Goal: Check status

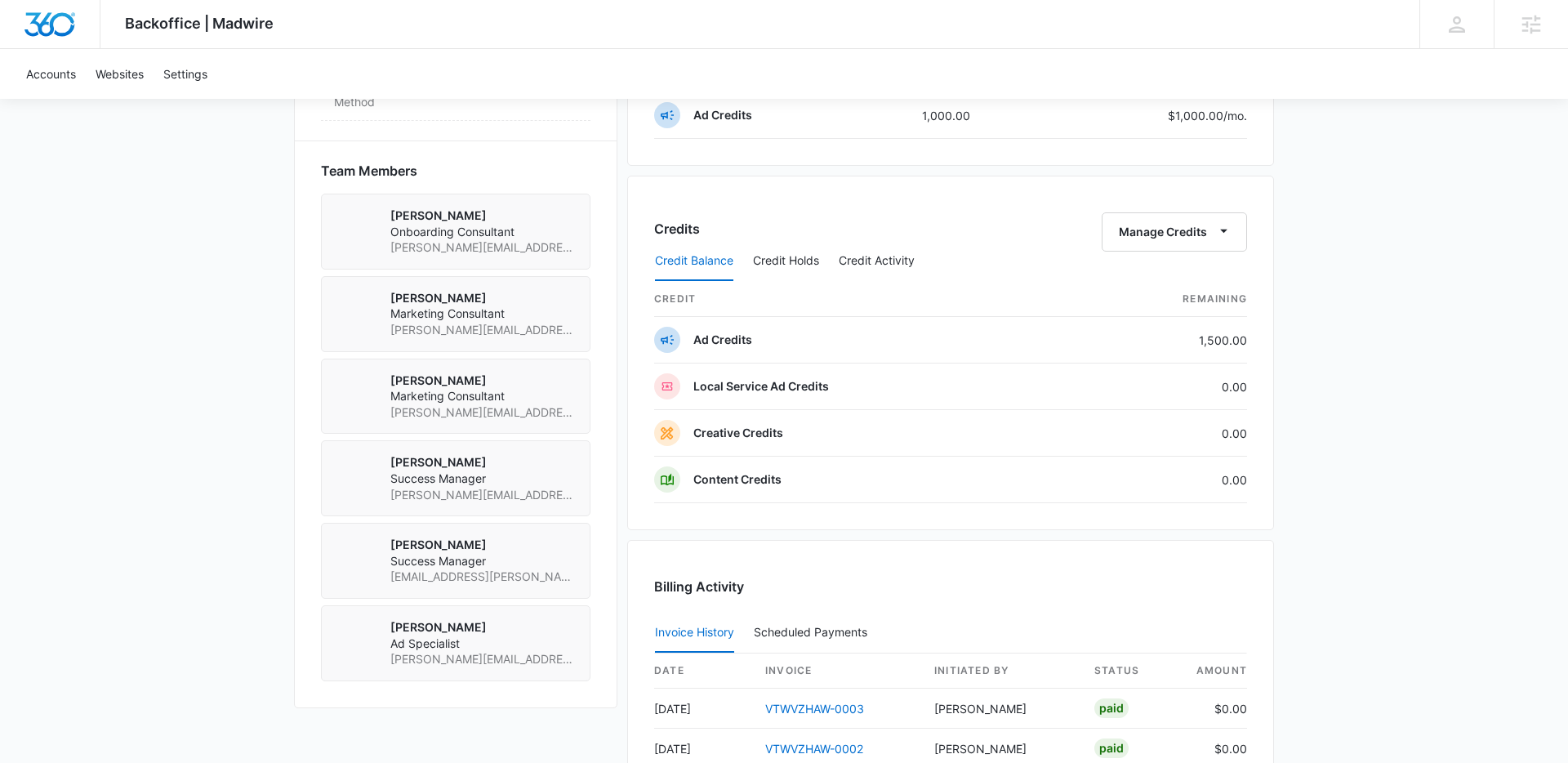
scroll to position [1162, 0]
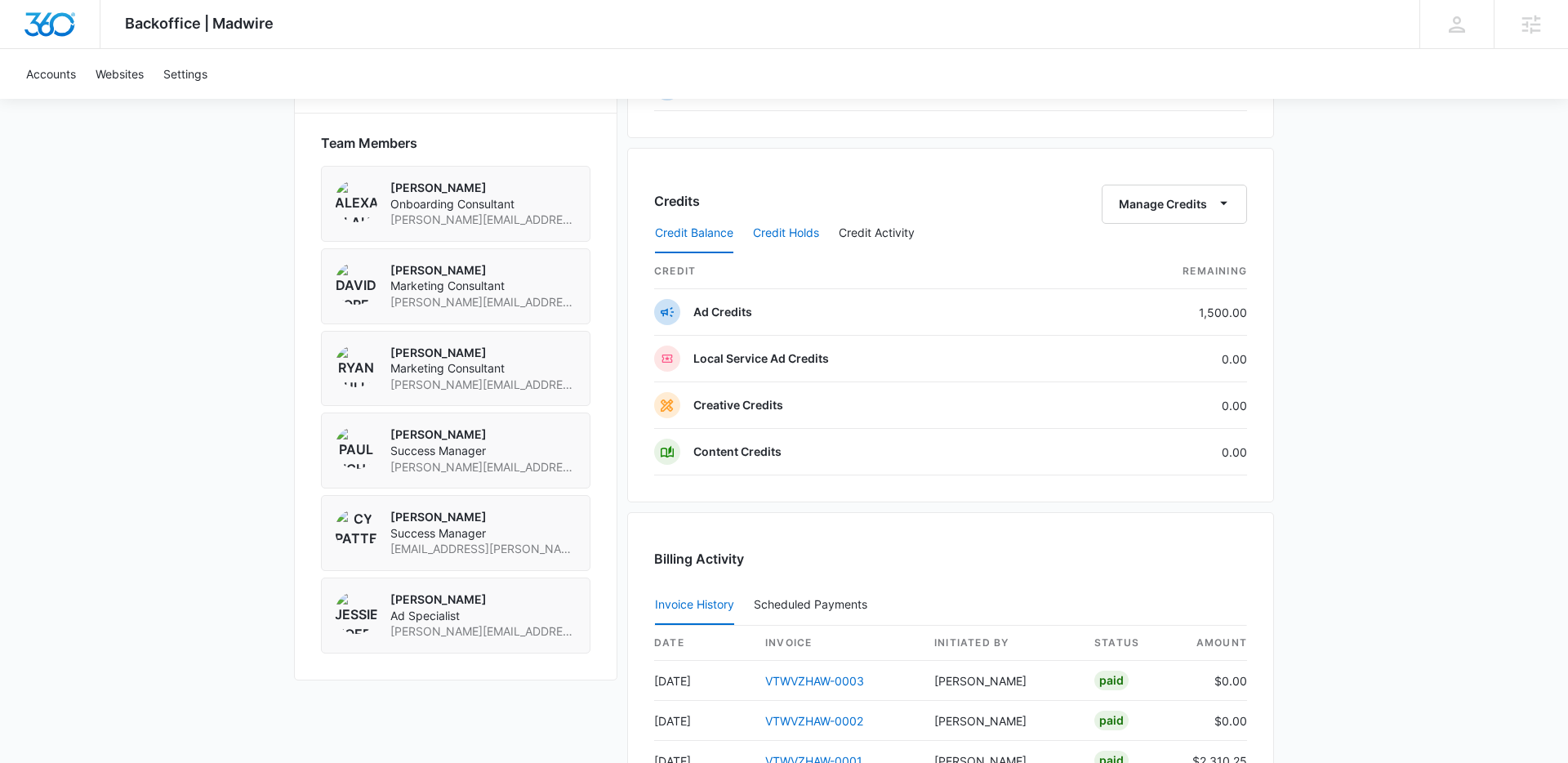
click at [784, 237] on button "Credit Holds" at bounding box center [787, 234] width 66 height 39
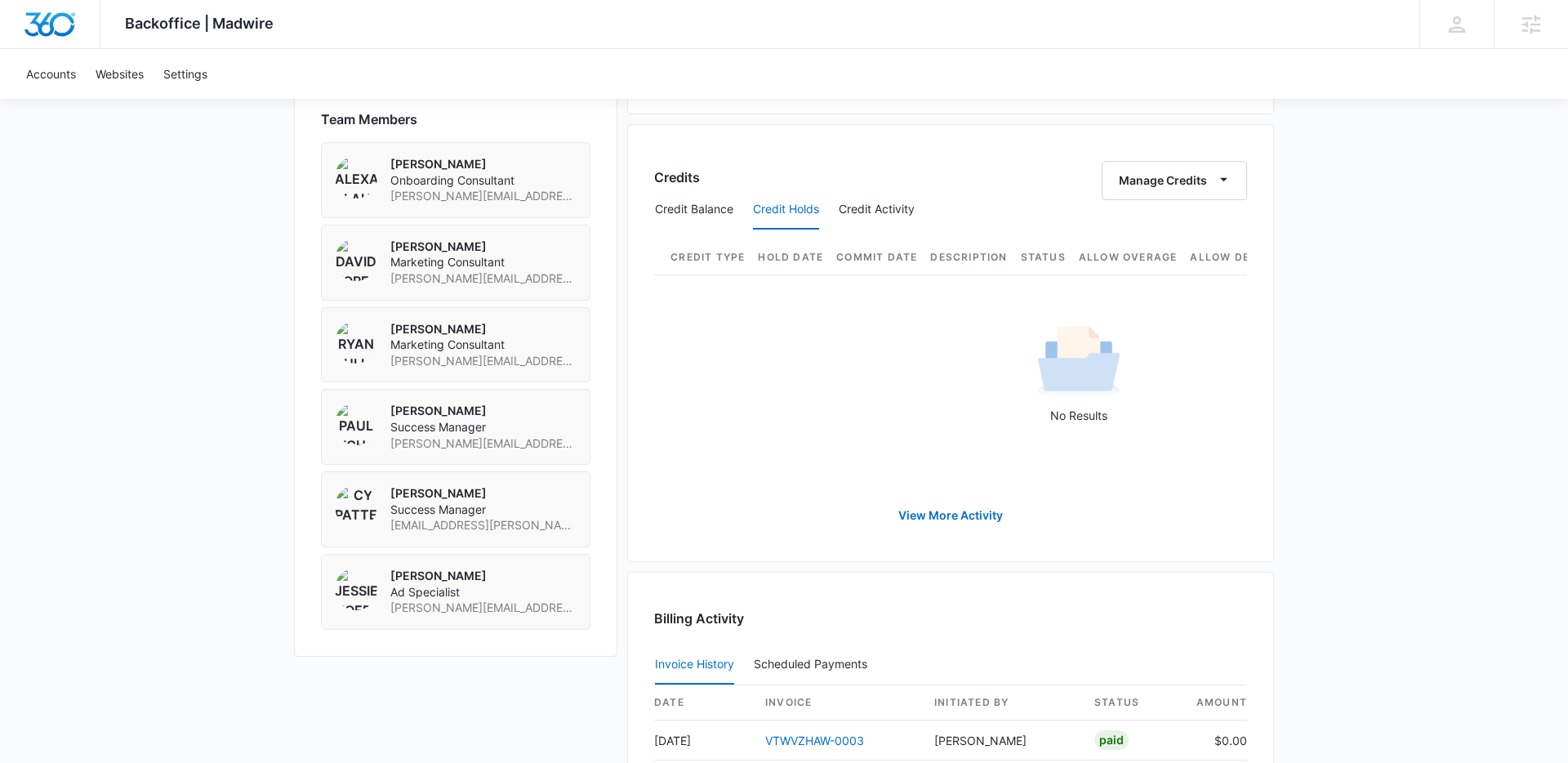
scroll to position [1188, 0]
click at [881, 200] on button "Credit Activity" at bounding box center [877, 208] width 76 height 39
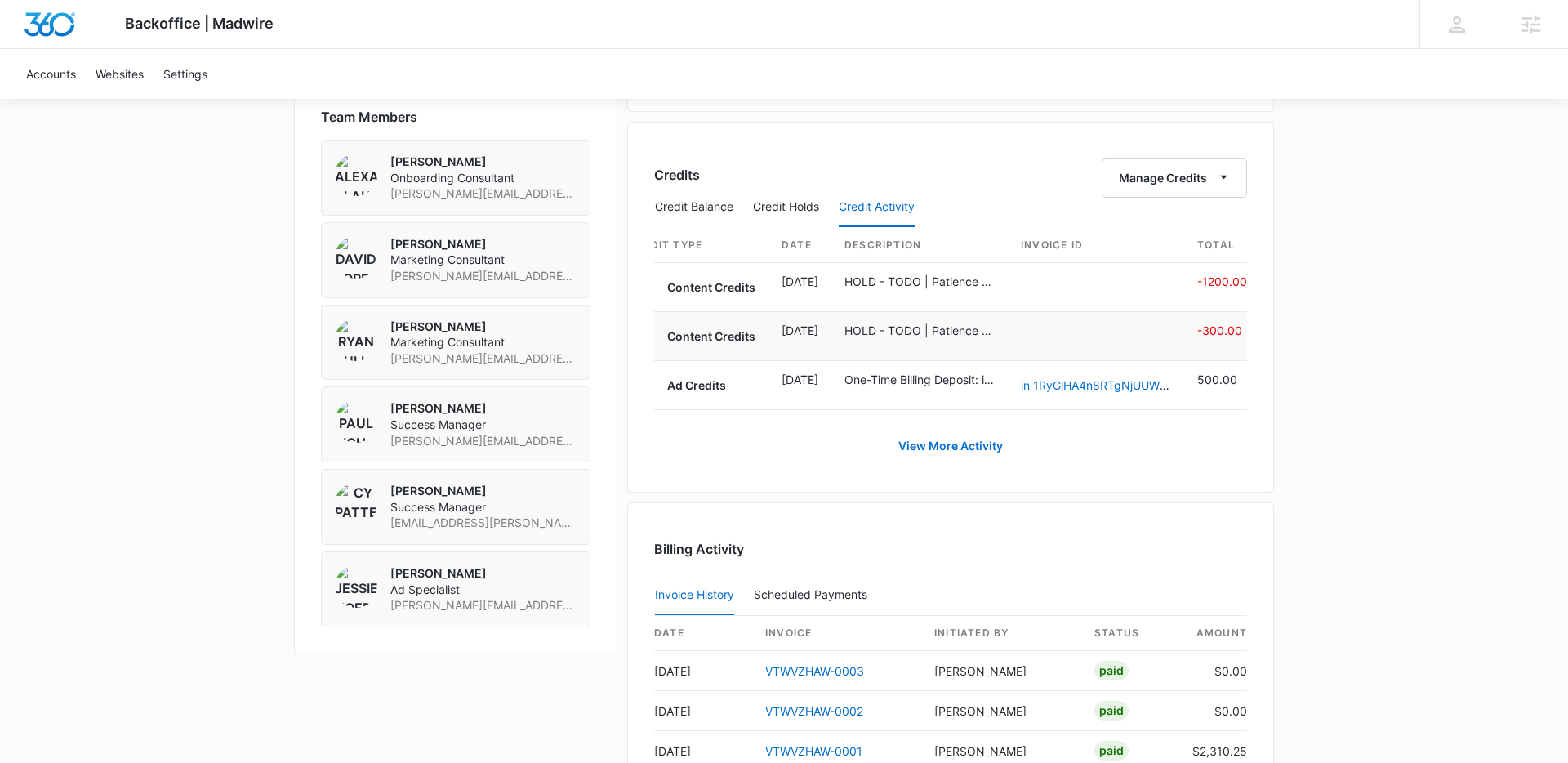
scroll to position [0, 0]
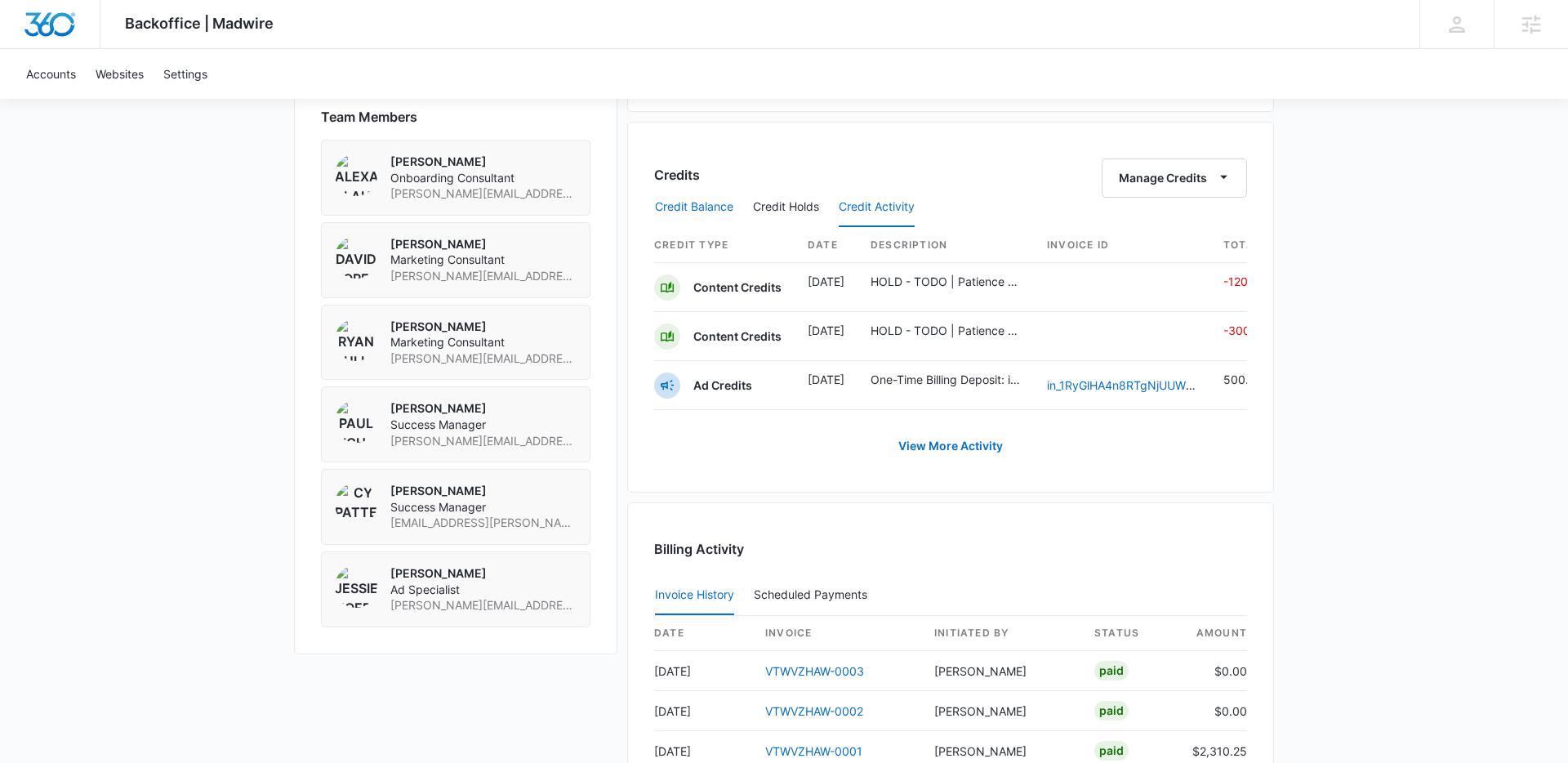
click at [694, 212] on button "Credit Balance" at bounding box center [694, 208] width 78 height 39
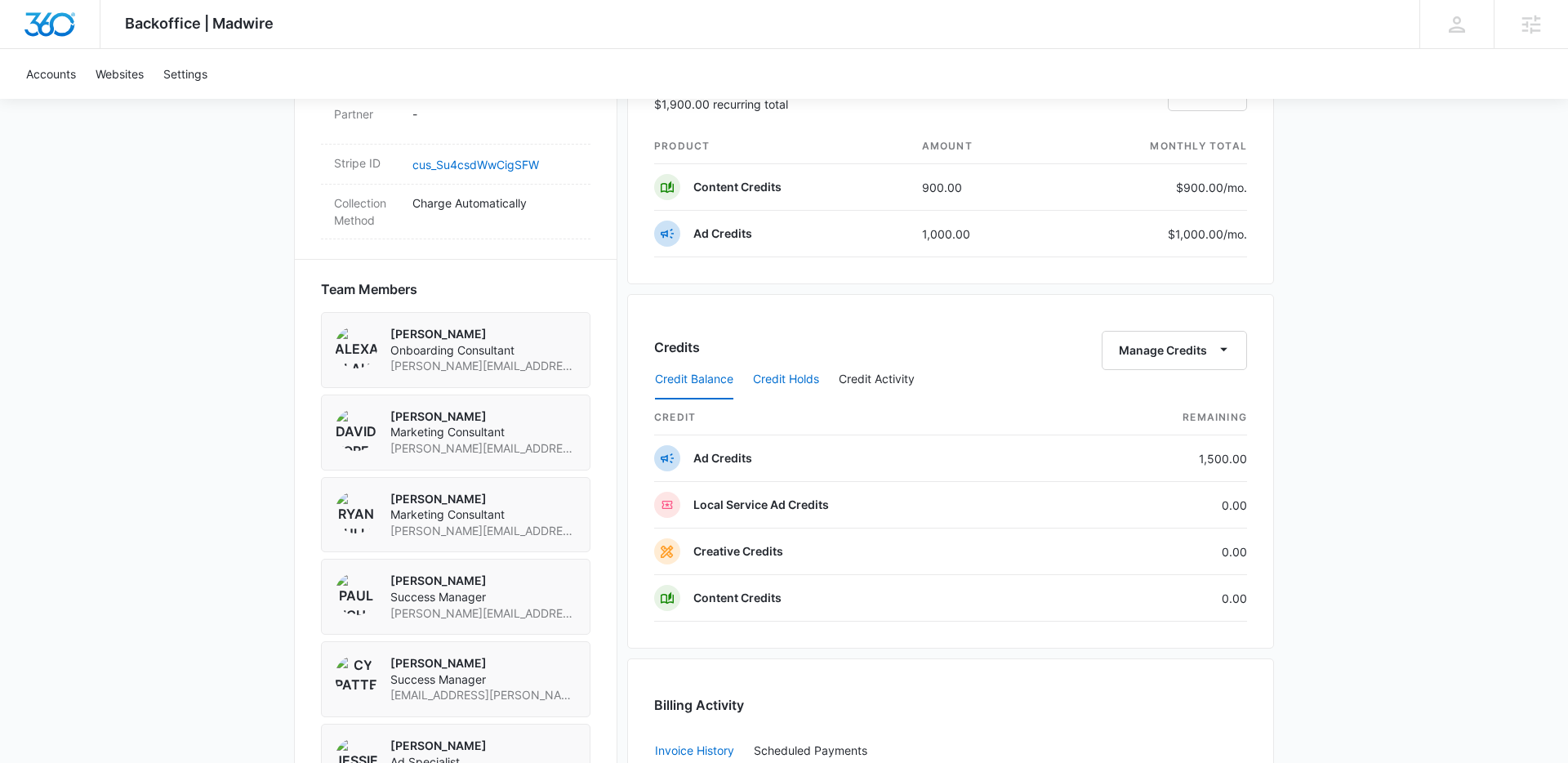
scroll to position [1159, 0]
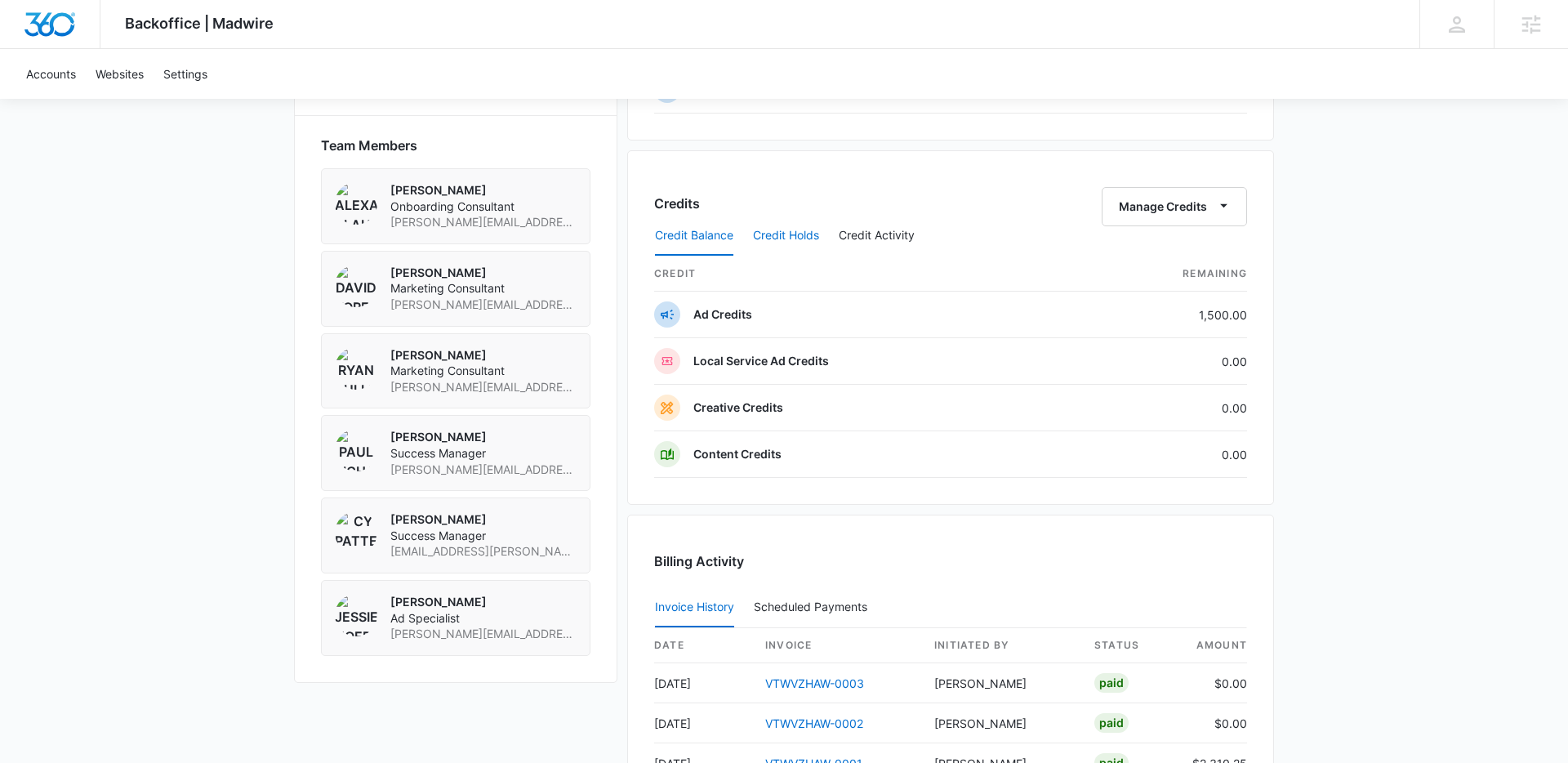
click at [787, 245] on button "Credit Holds" at bounding box center [787, 236] width 66 height 39
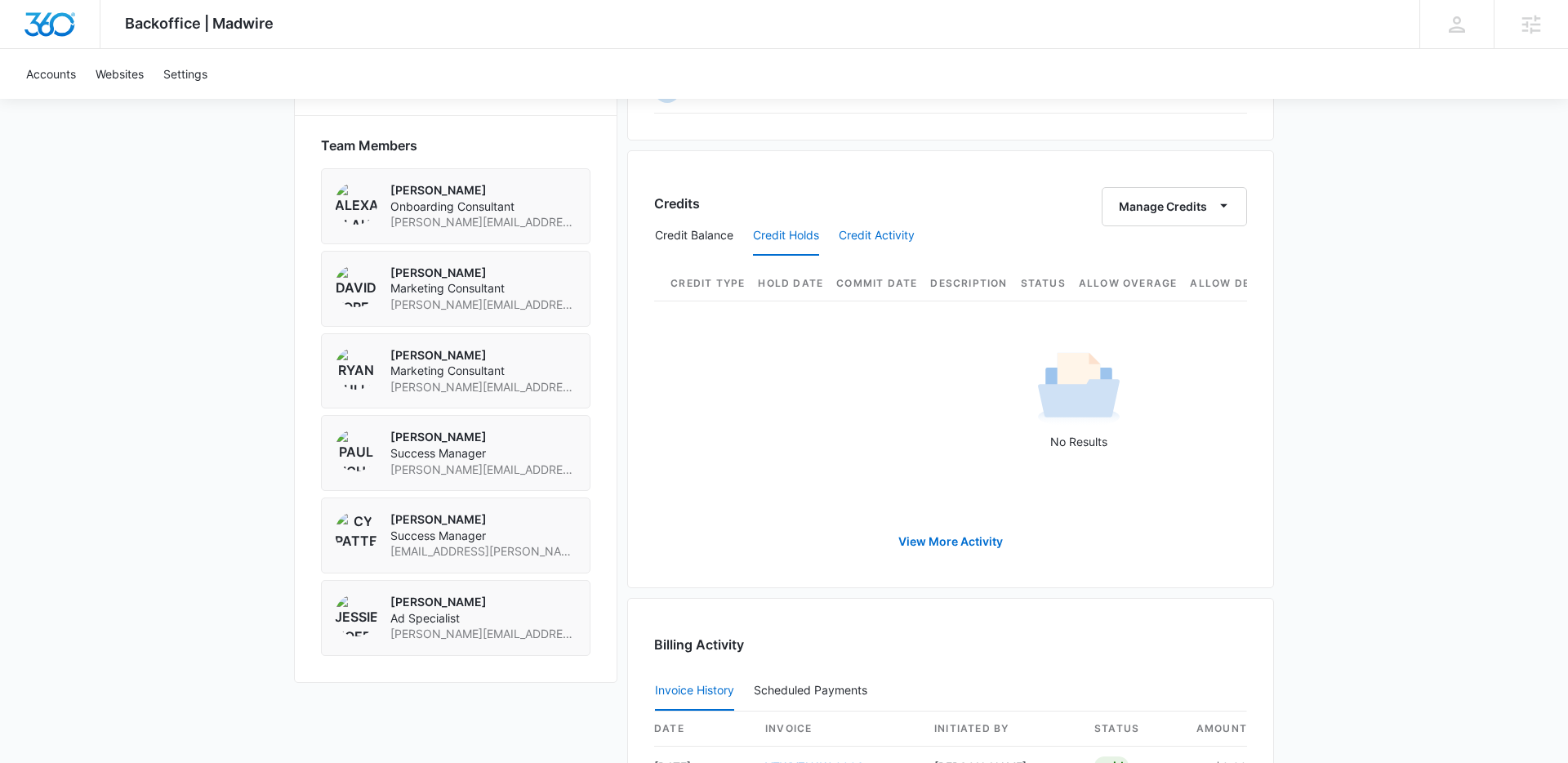
click at [864, 243] on button "Credit Activity" at bounding box center [877, 236] width 76 height 39
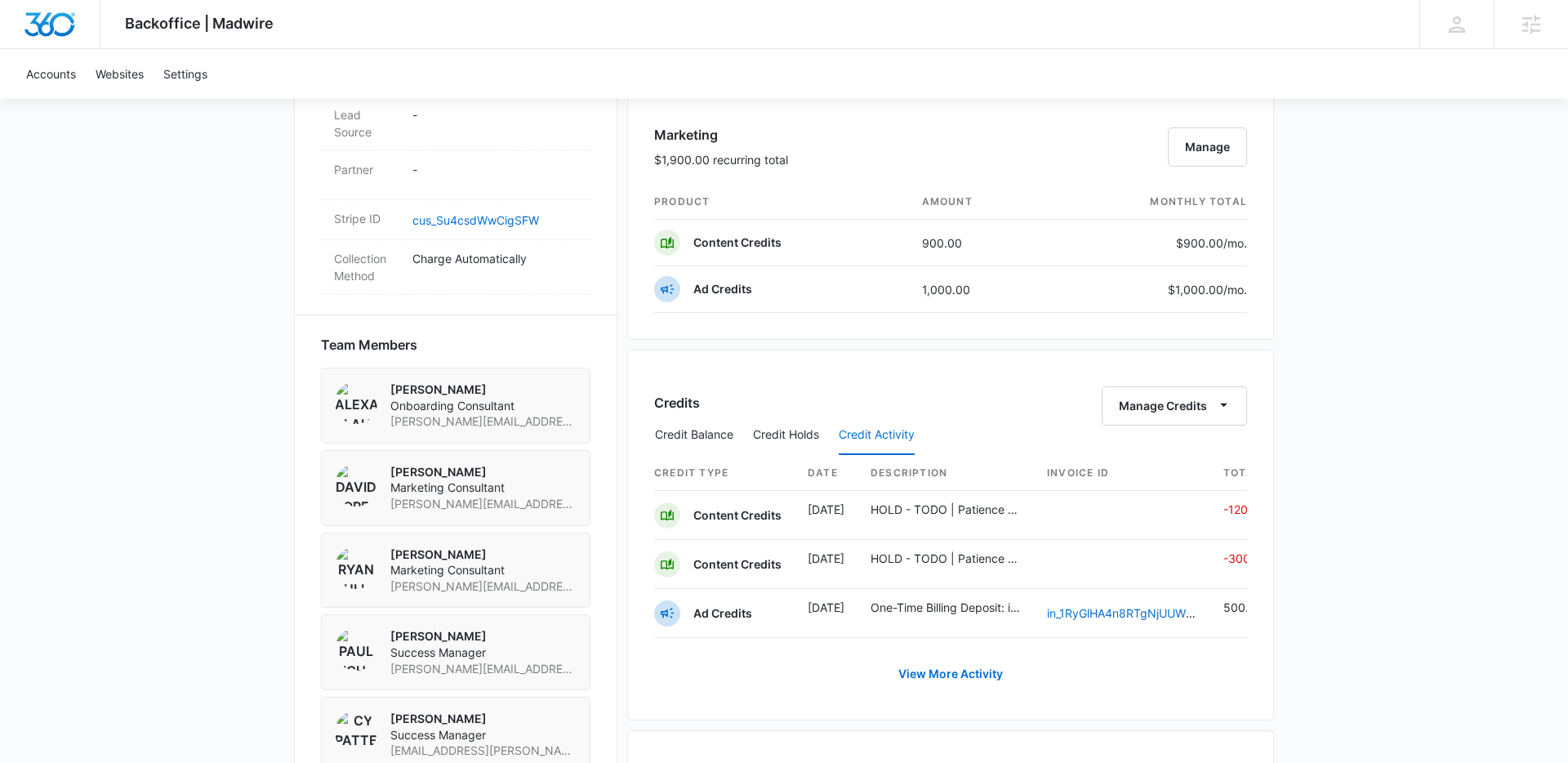
scroll to position [987, 0]
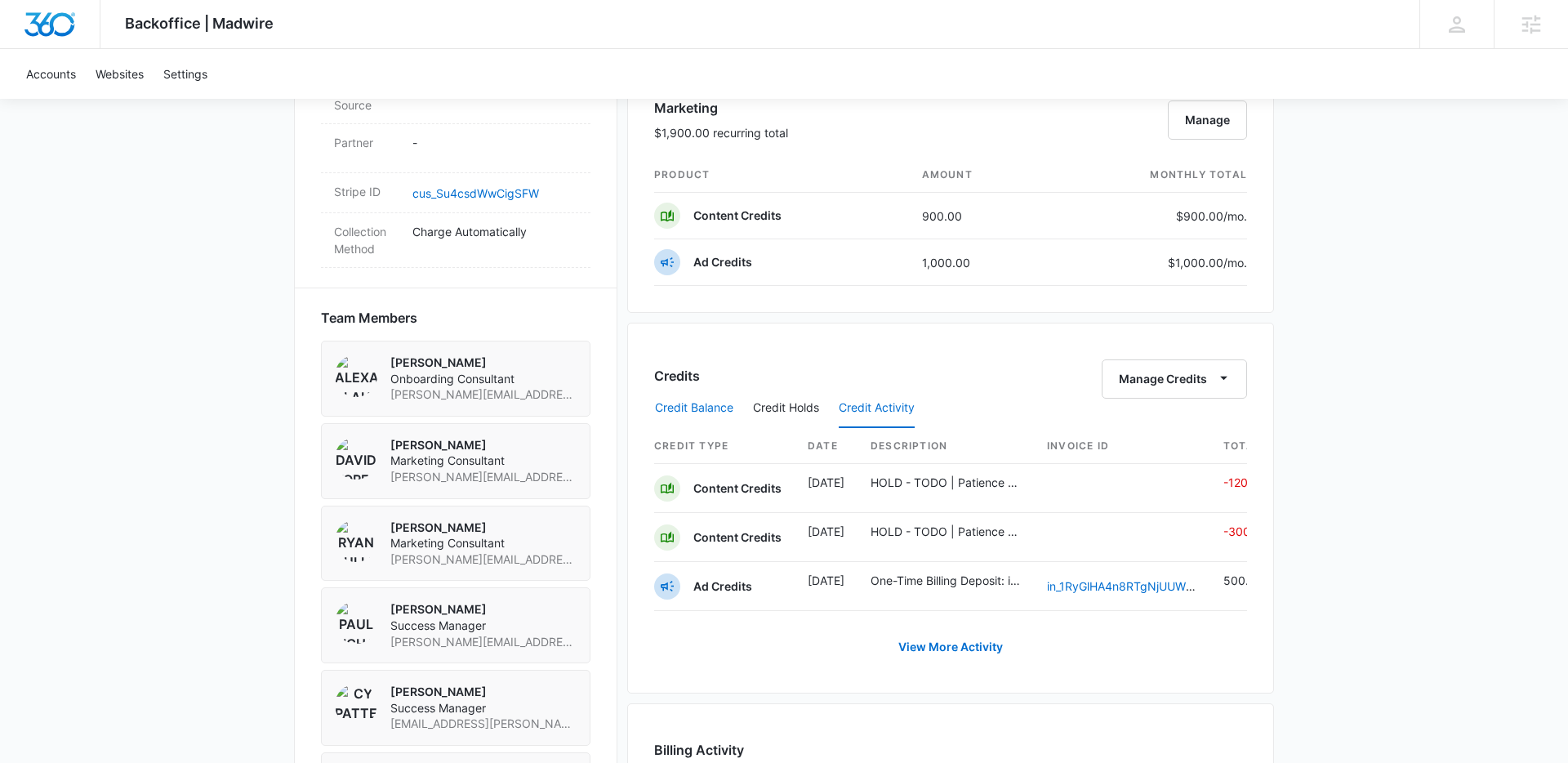
click at [688, 424] on button "Credit Balance" at bounding box center [694, 408] width 78 height 39
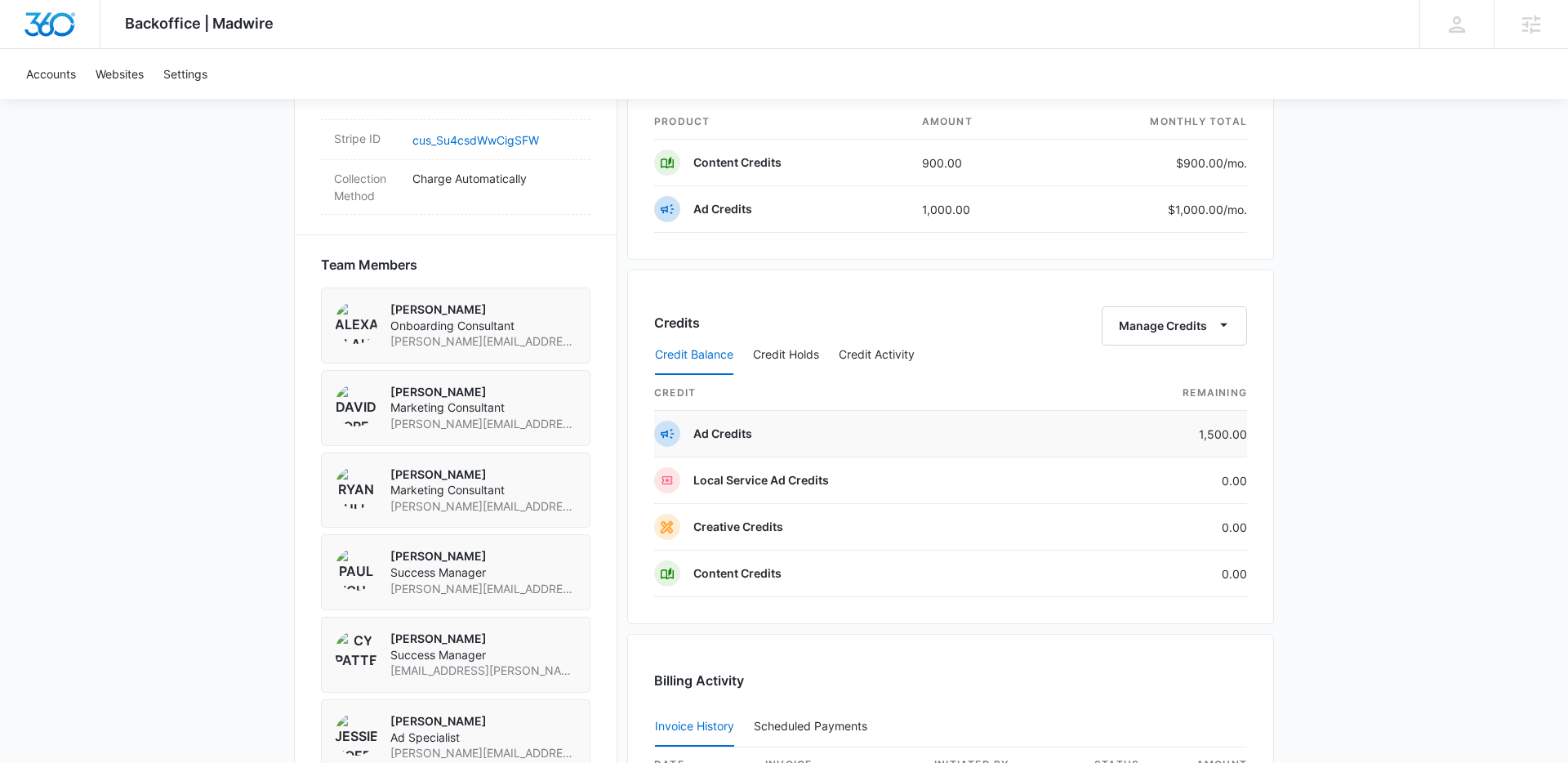
scroll to position [1068, 0]
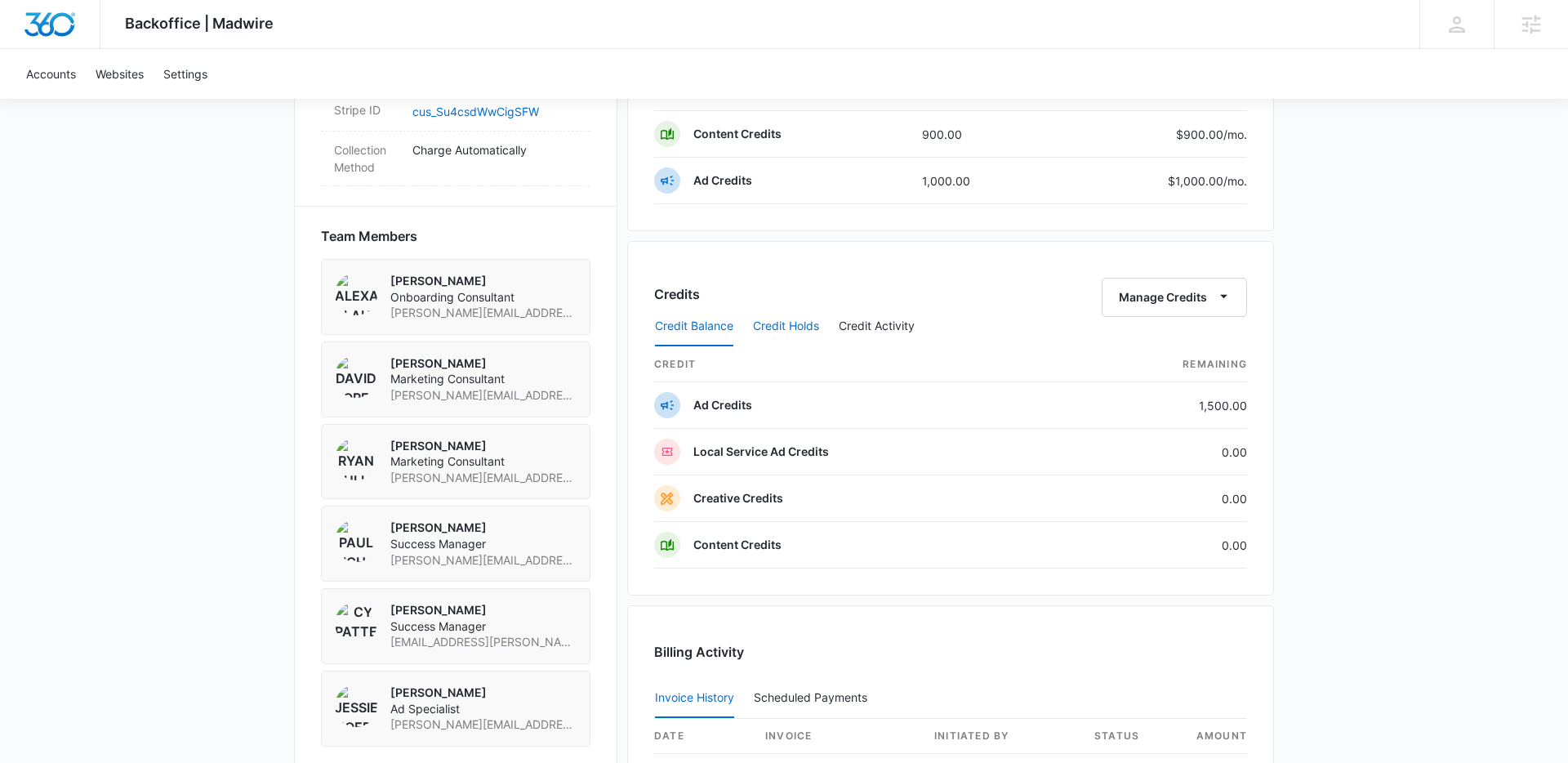
click at [796, 334] on button "Credit Holds" at bounding box center [787, 327] width 66 height 39
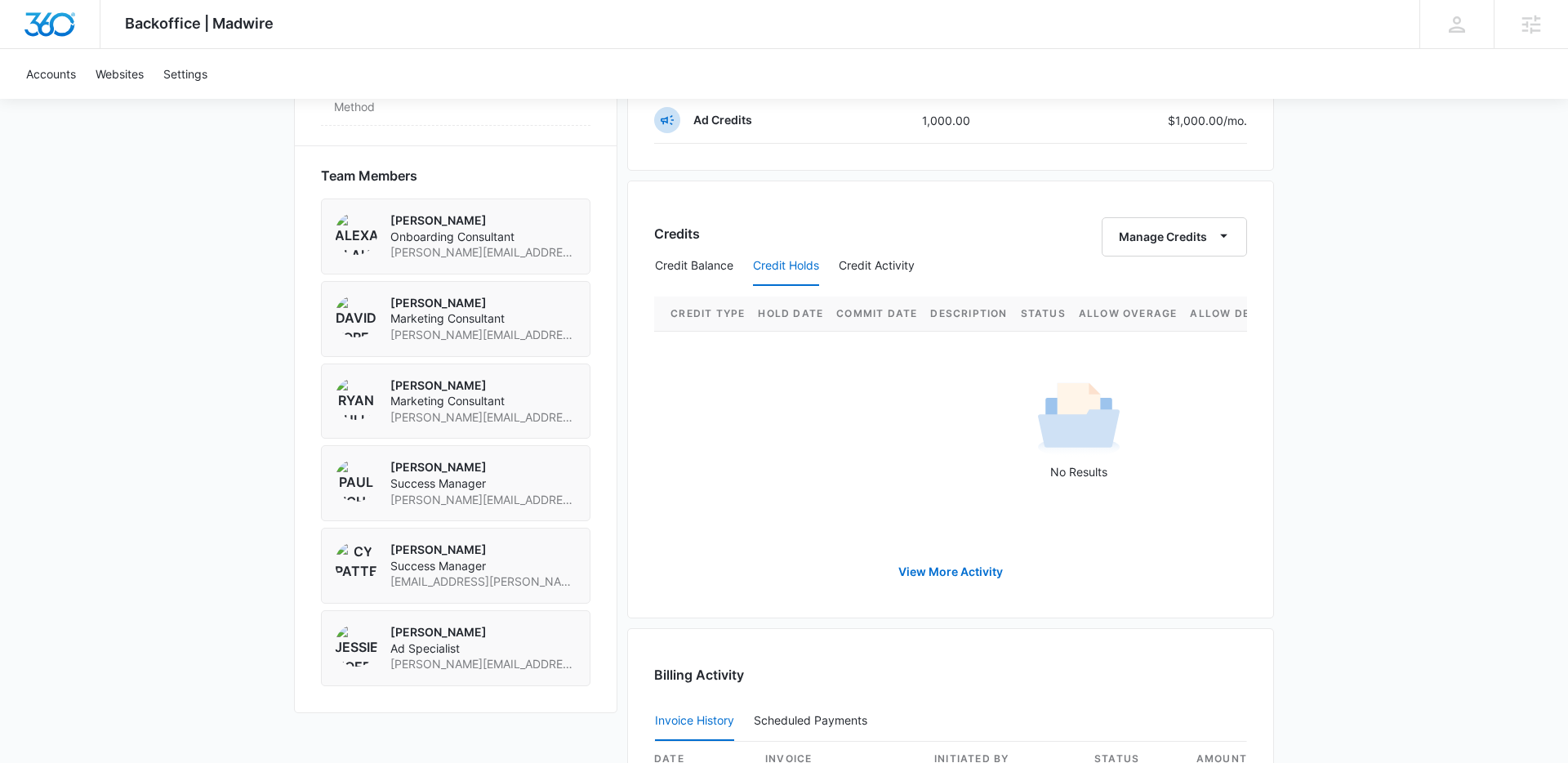
scroll to position [1132, 0]
click at [874, 274] on button "Credit Activity" at bounding box center [877, 263] width 76 height 39
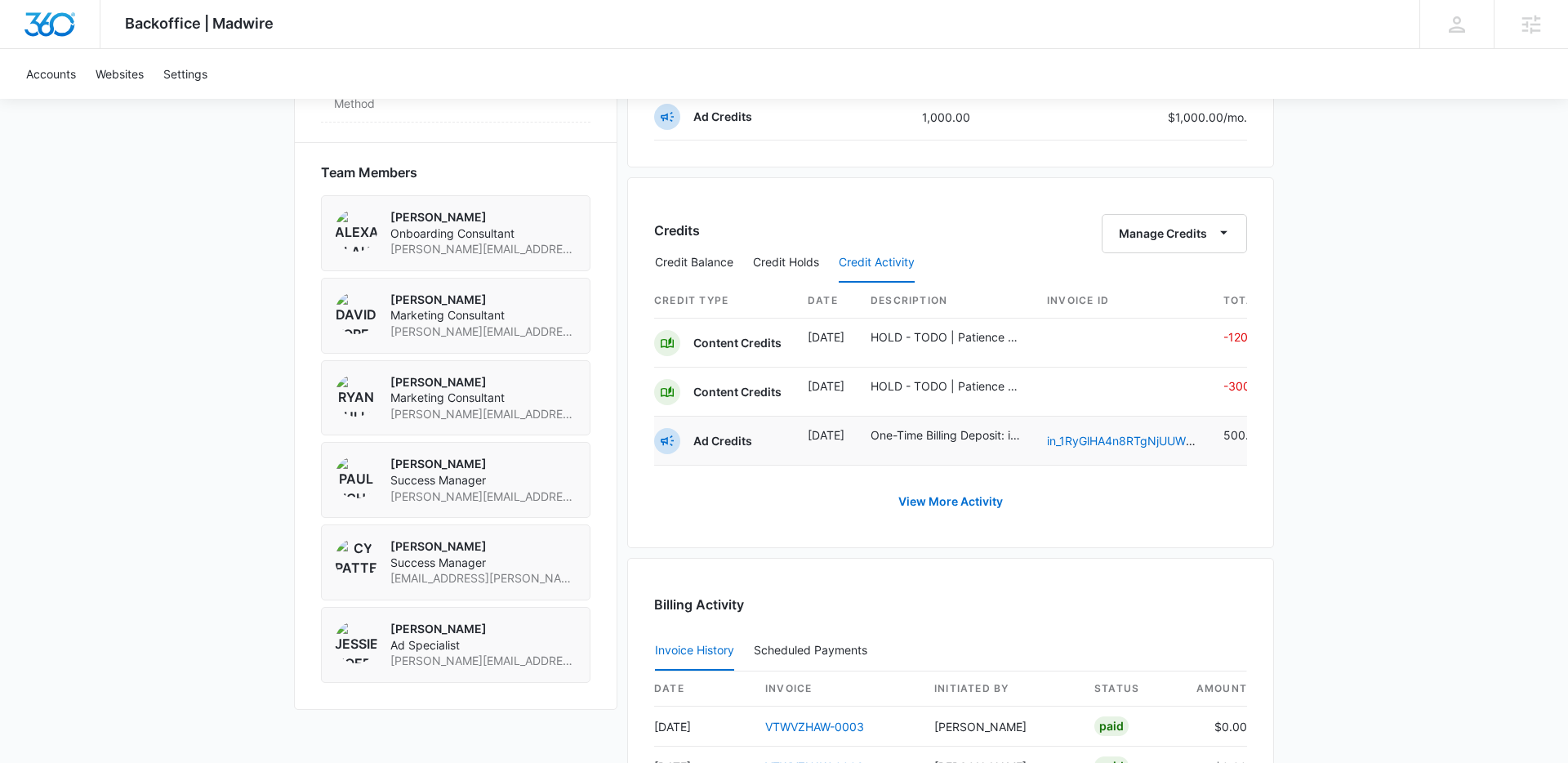
scroll to position [0, 27]
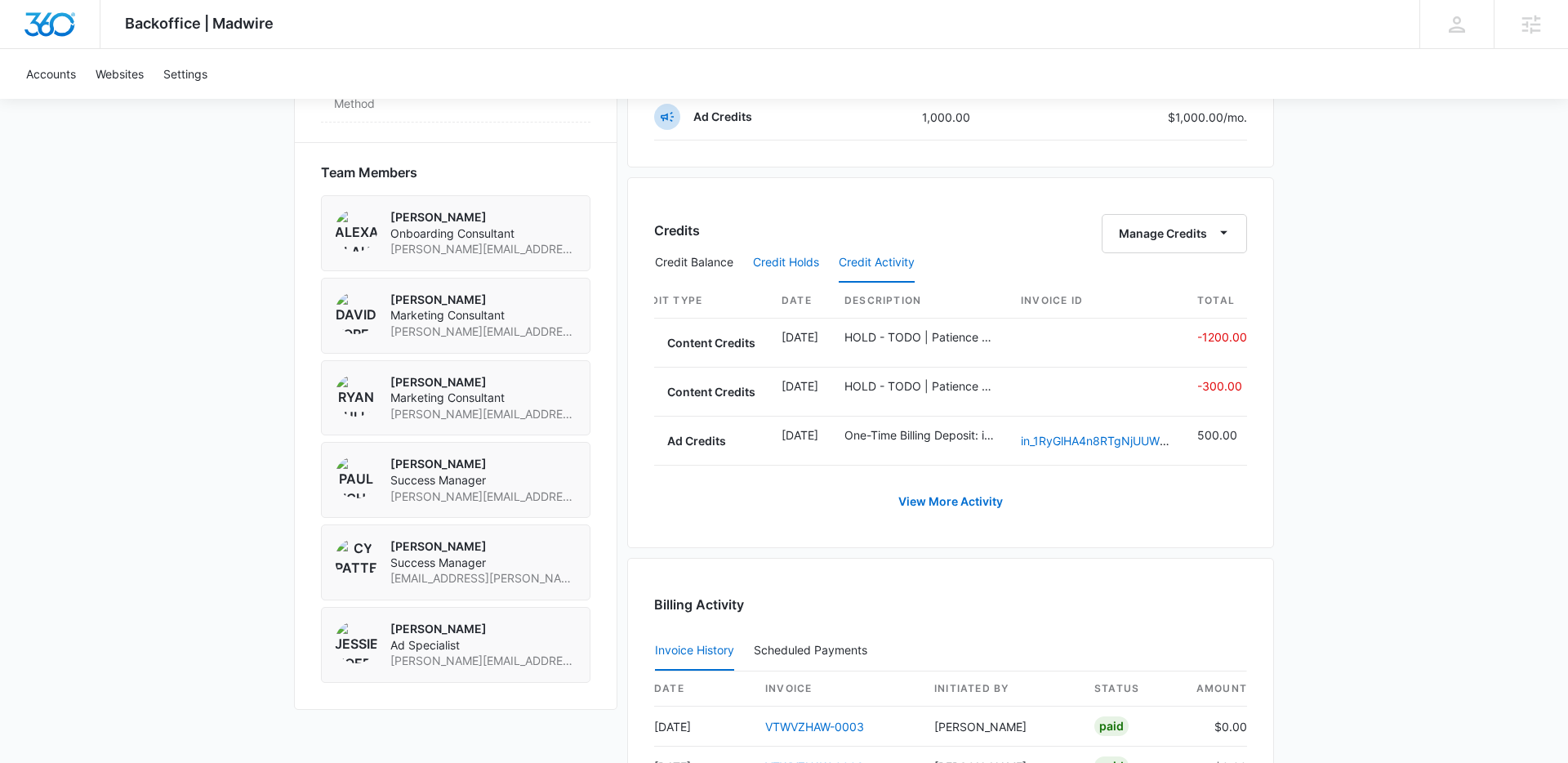
click at [780, 282] on button "Credit Holds" at bounding box center [787, 263] width 66 height 39
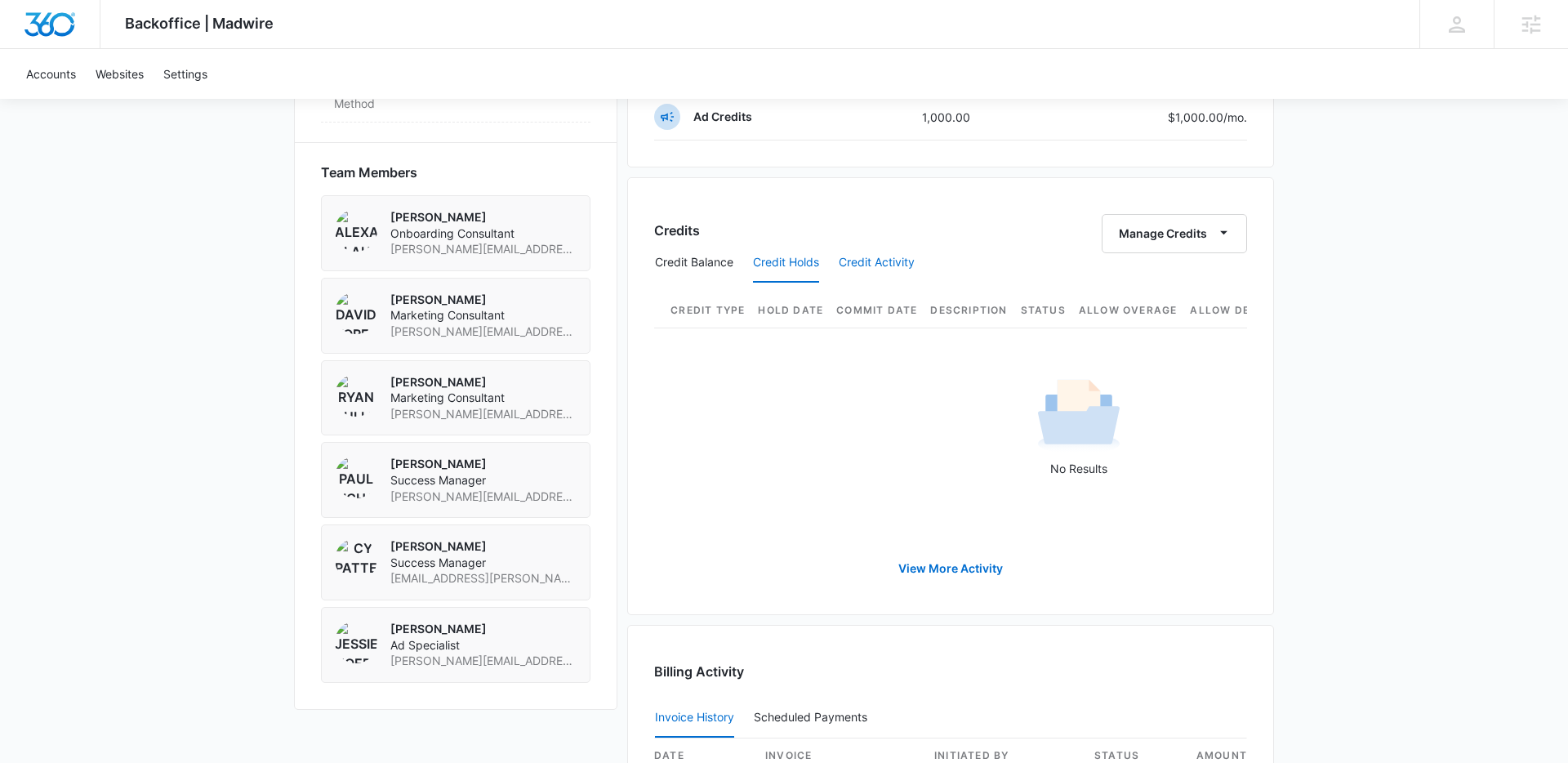
click at [910, 259] on button "Credit Activity" at bounding box center [877, 263] width 76 height 39
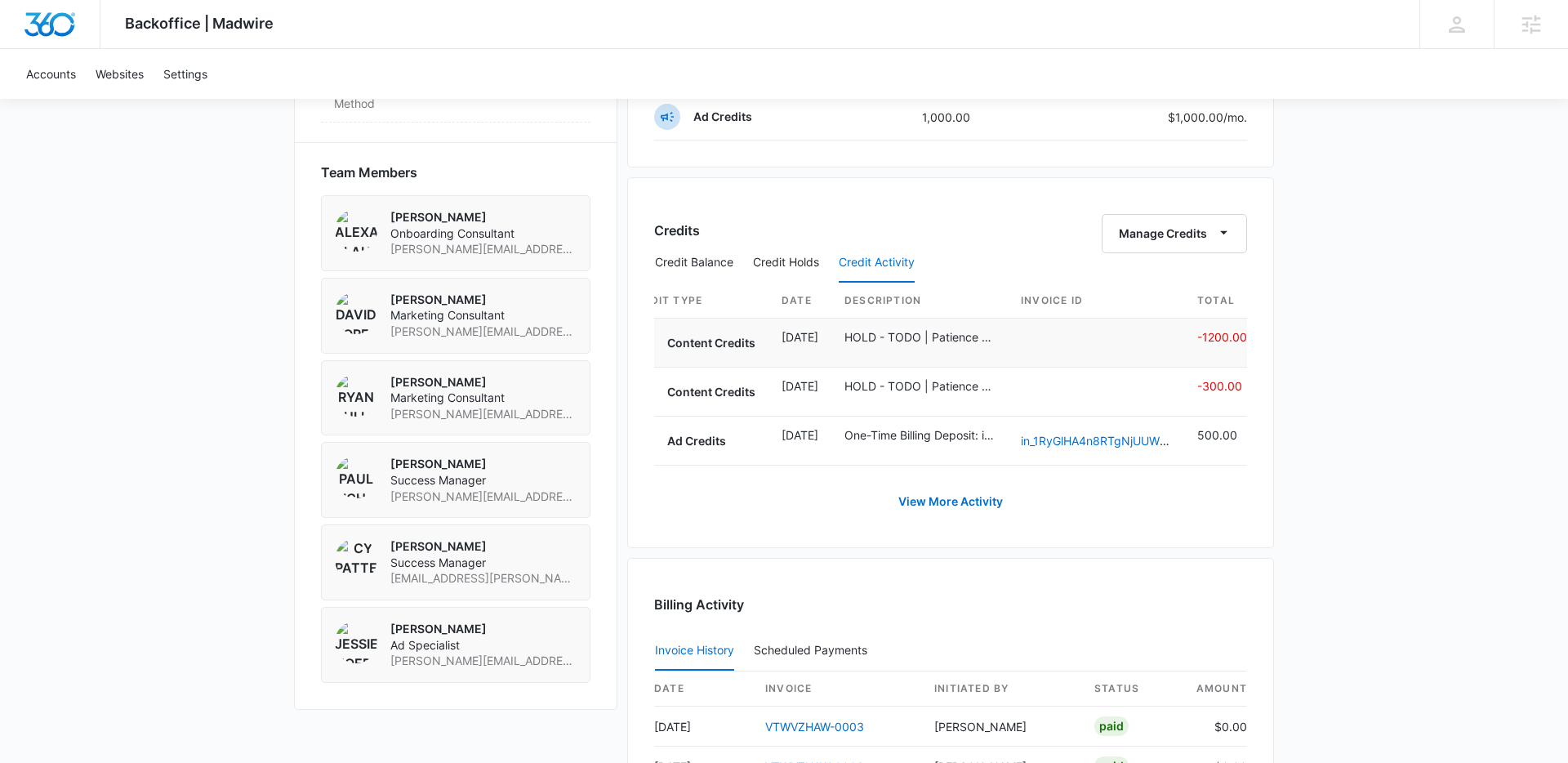
scroll to position [0, 0]
